Goal: Navigation & Orientation: Find specific page/section

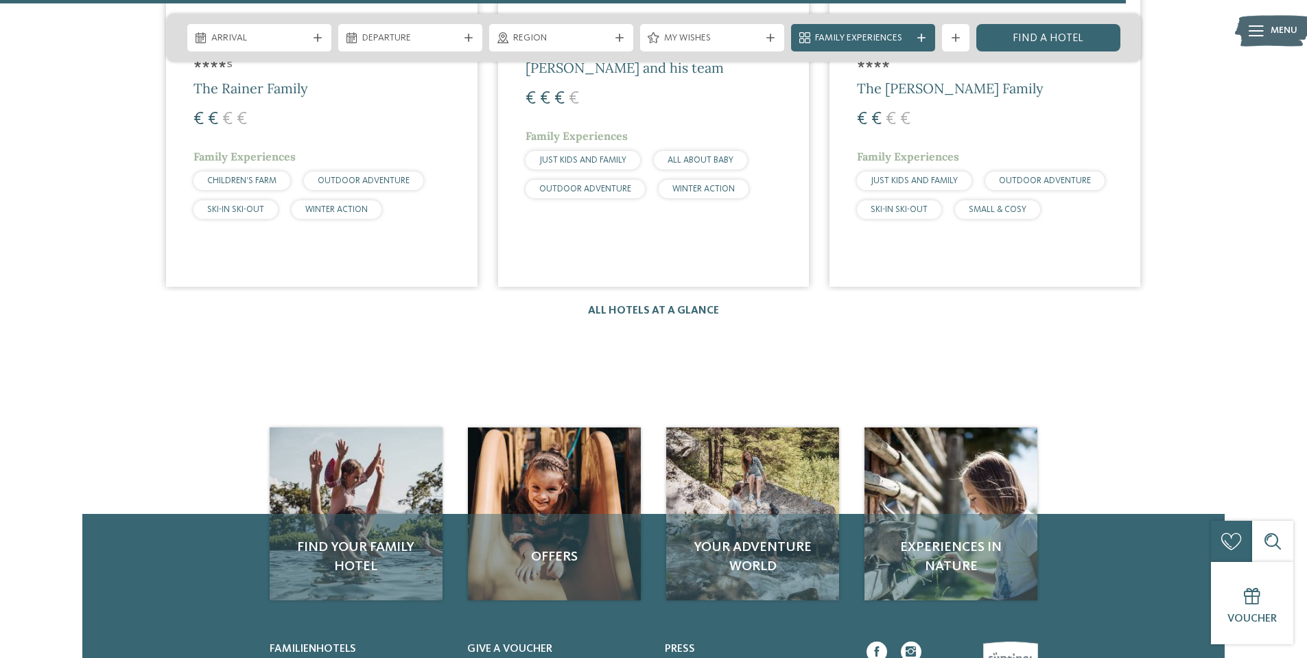
scroll to position [2744, 0]
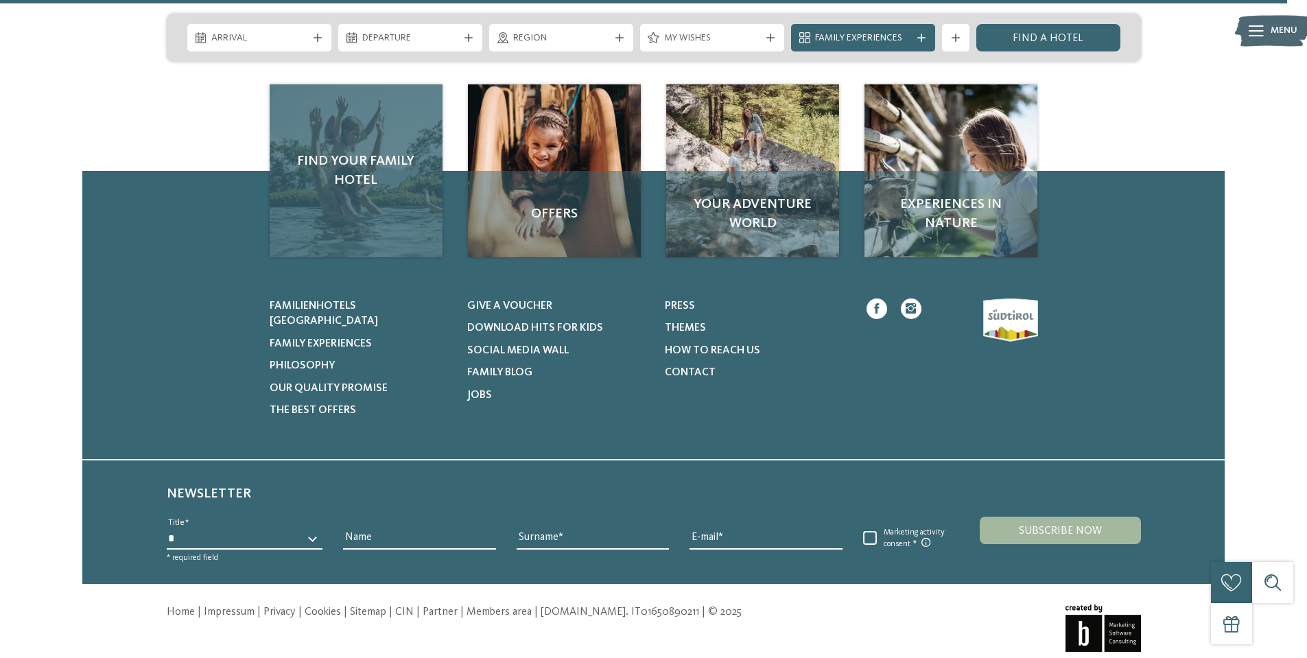
click at [369, 194] on div "Find your family hotel" at bounding box center [356, 170] width 173 height 173
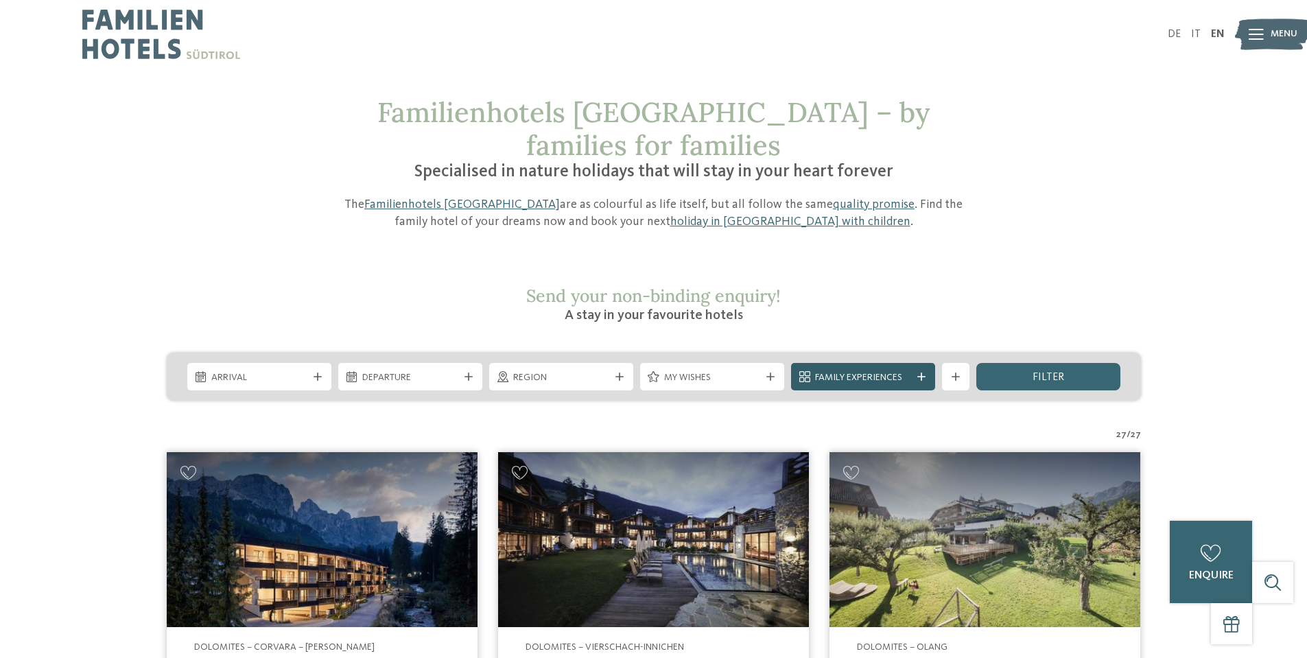
click at [847, 371] on span "Family Experiences" at bounding box center [863, 378] width 96 height 14
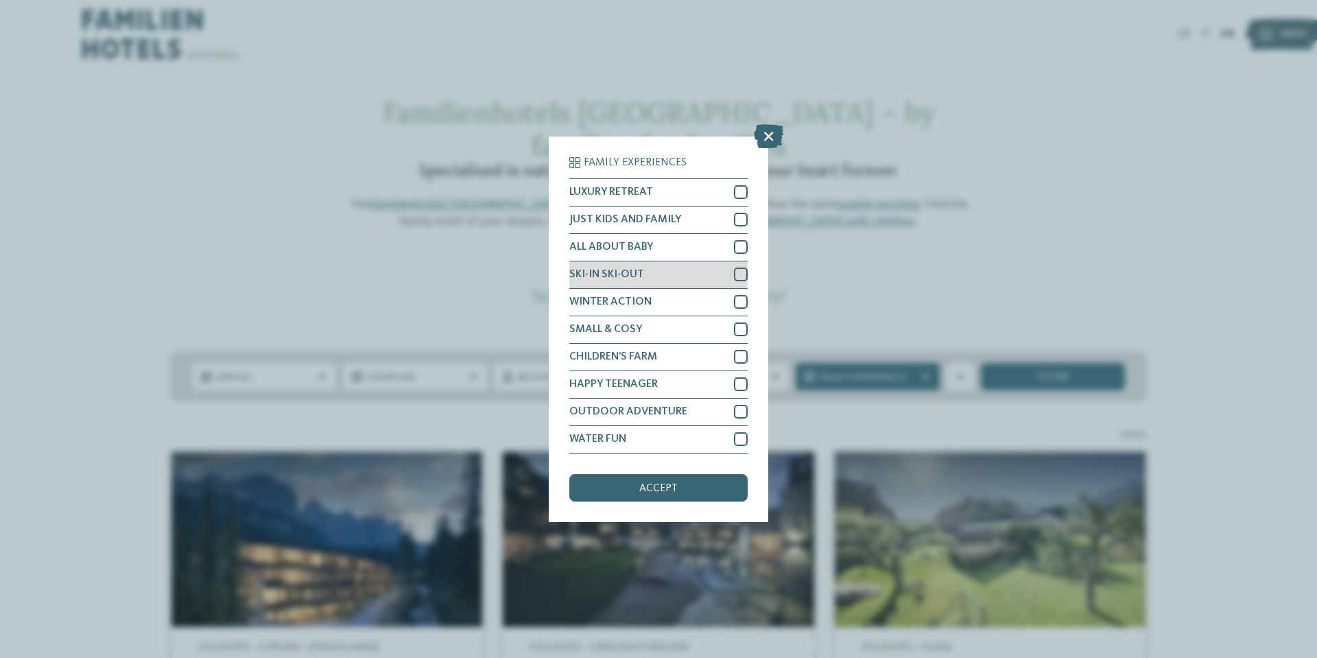
click at [670, 272] on div "SKI-IN SKI-OUT" at bounding box center [658, 274] width 178 height 27
click at [665, 216] on span "JUST KIDS AND FAMILY" at bounding box center [625, 219] width 112 height 11
click at [643, 295] on div "WINTER ACTION" at bounding box center [658, 302] width 178 height 27
click at [638, 482] on div "accept" at bounding box center [658, 487] width 178 height 27
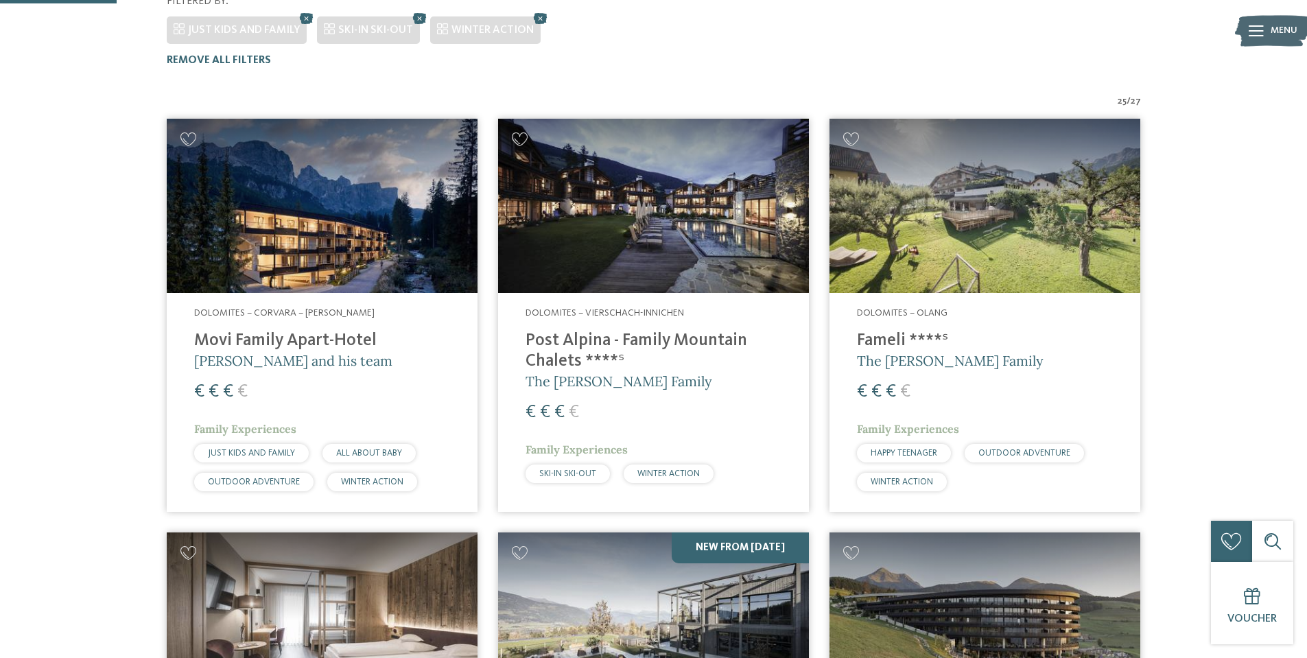
scroll to position [74, 0]
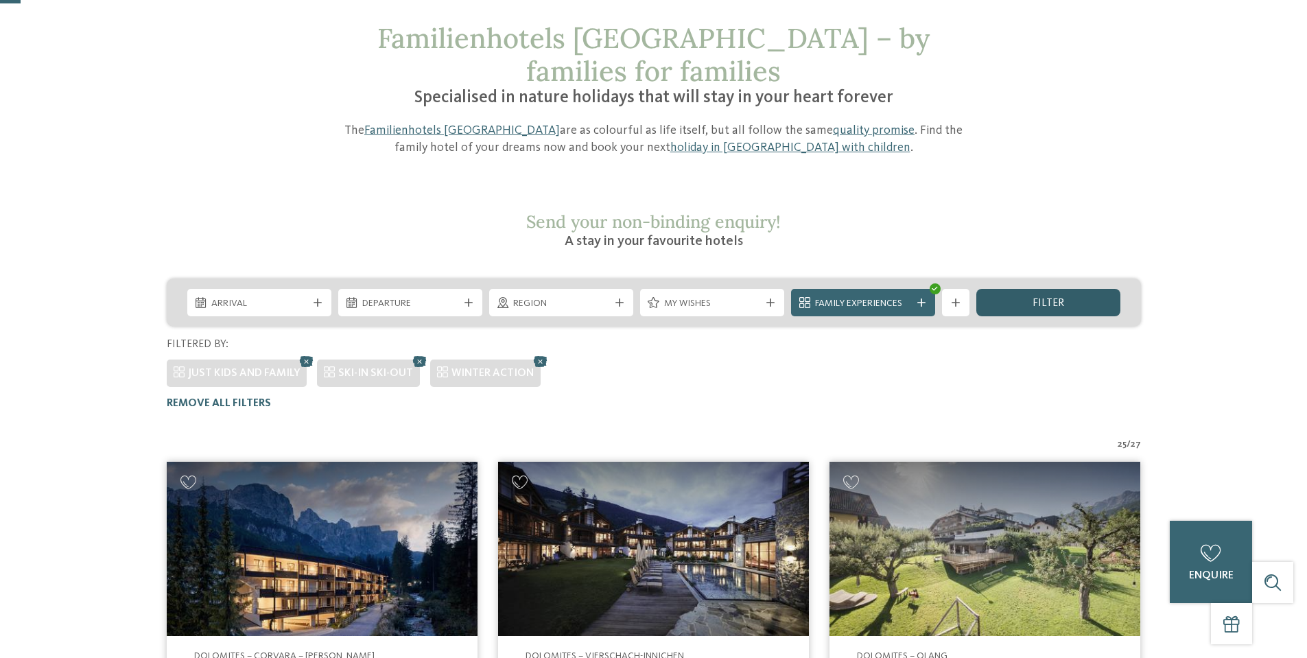
click at [999, 289] on div "filter" at bounding box center [1048, 302] width 144 height 27
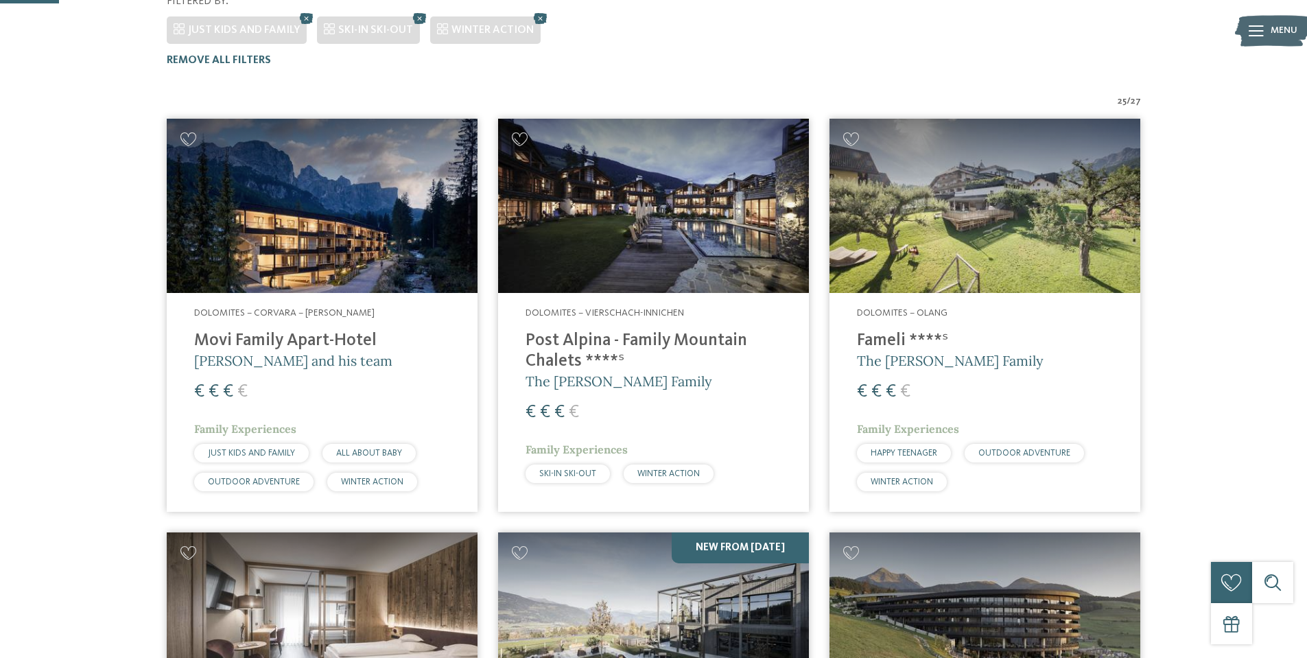
scroll to position [143, 0]
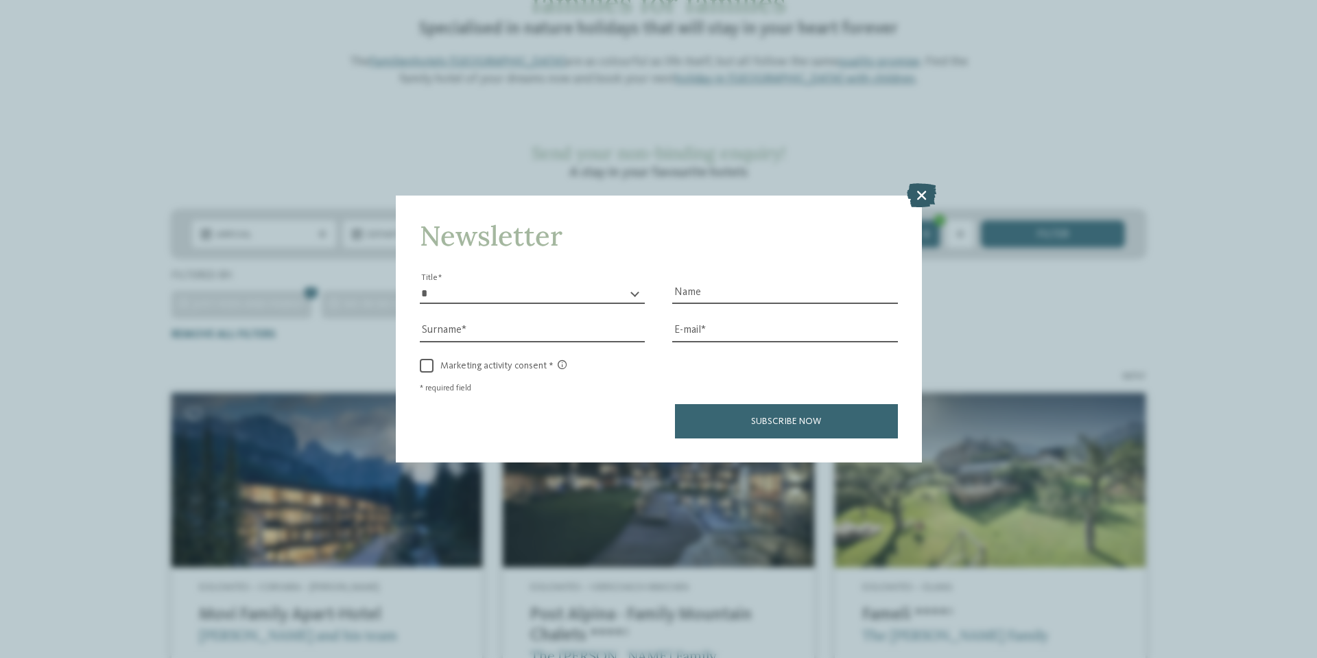
click at [923, 191] on icon at bounding box center [921, 195] width 29 height 24
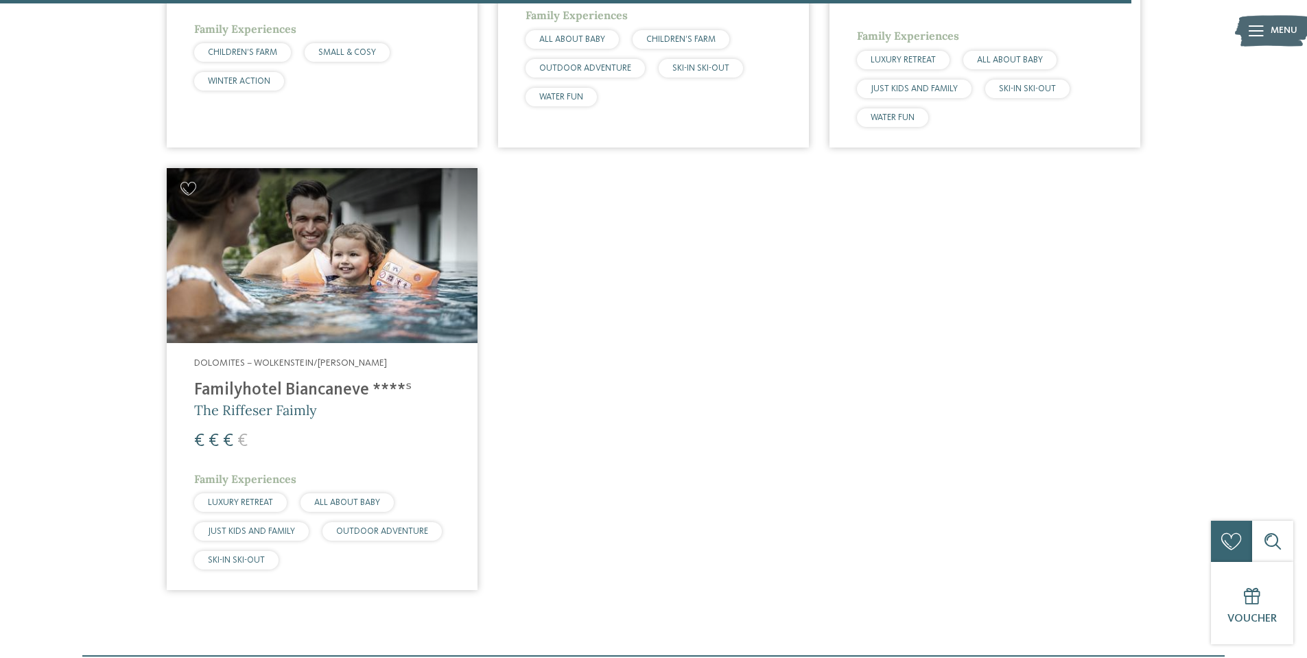
scroll to position [4052, 0]
